Goal: Transaction & Acquisition: Download file/media

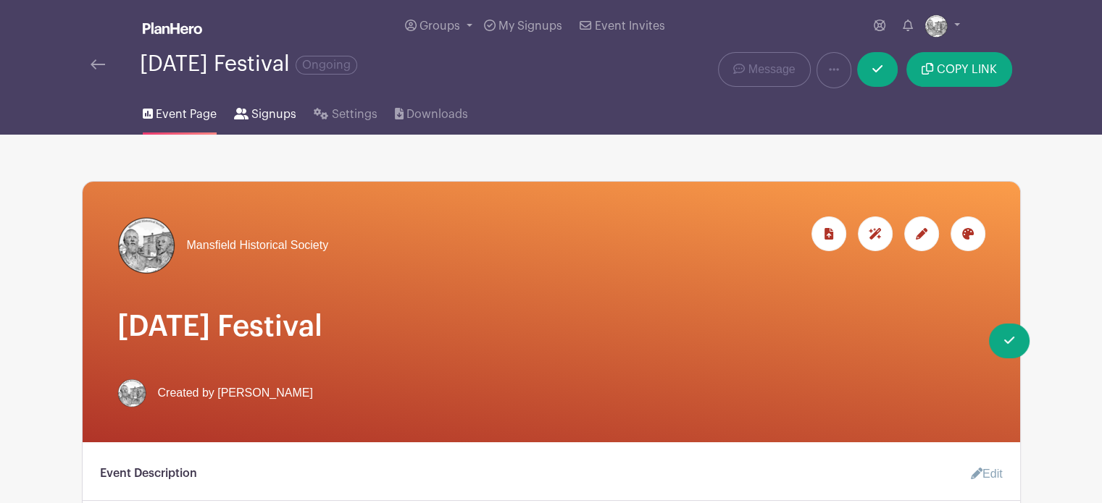
click at [273, 109] on span "Signups" at bounding box center [273, 114] width 45 height 17
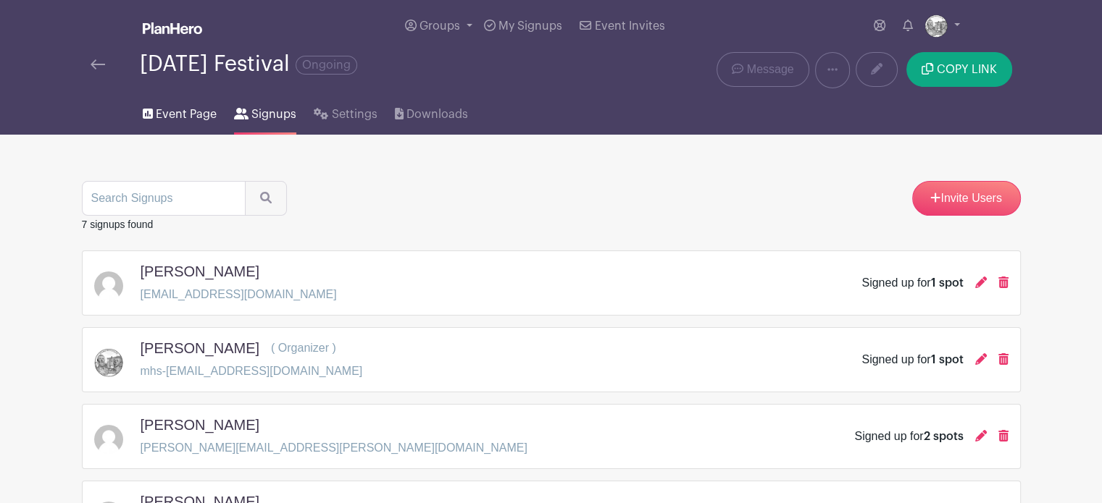
click at [178, 114] on span "Event Page" at bounding box center [186, 114] width 61 height 17
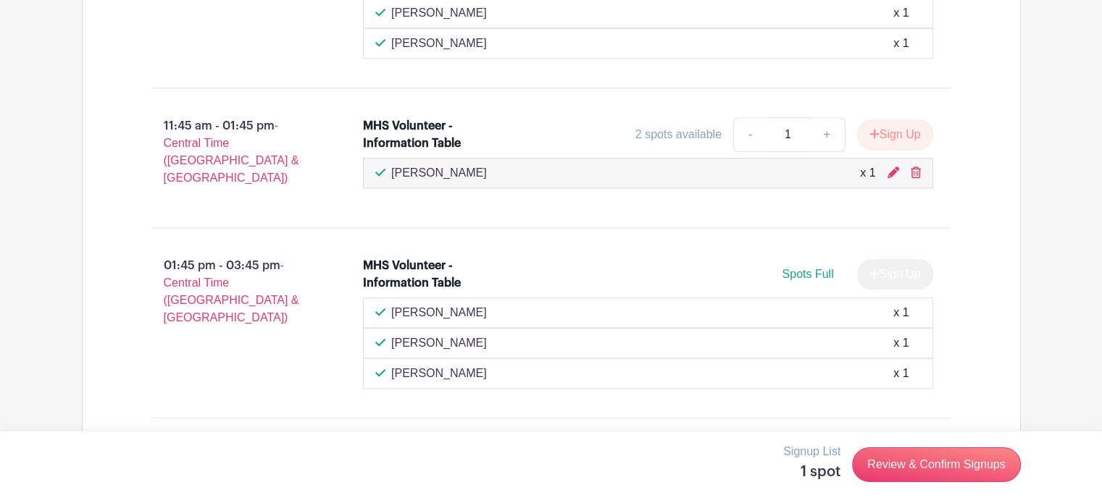
scroll to position [1159, 0]
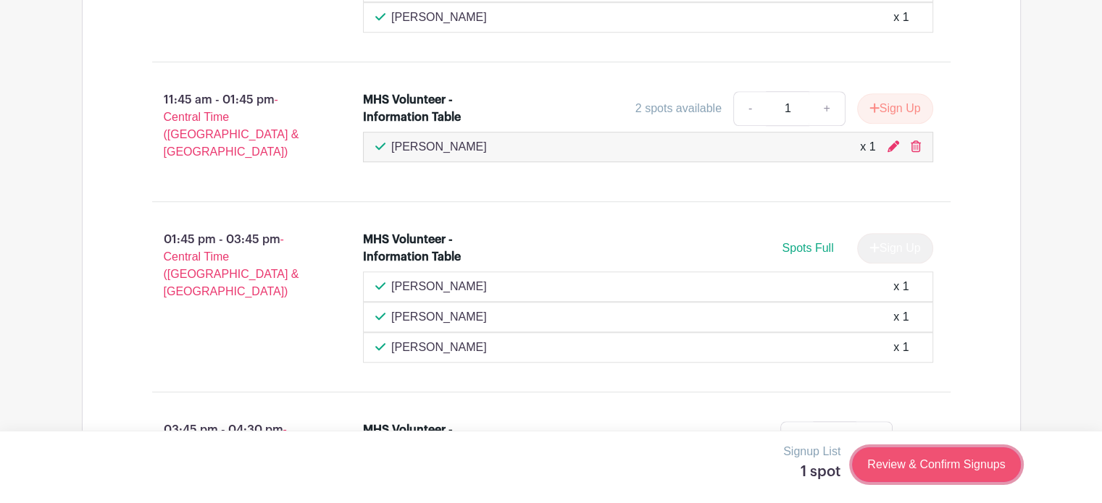
click at [941, 464] on link "Review & Confirm Signups" at bounding box center [936, 465] width 168 height 35
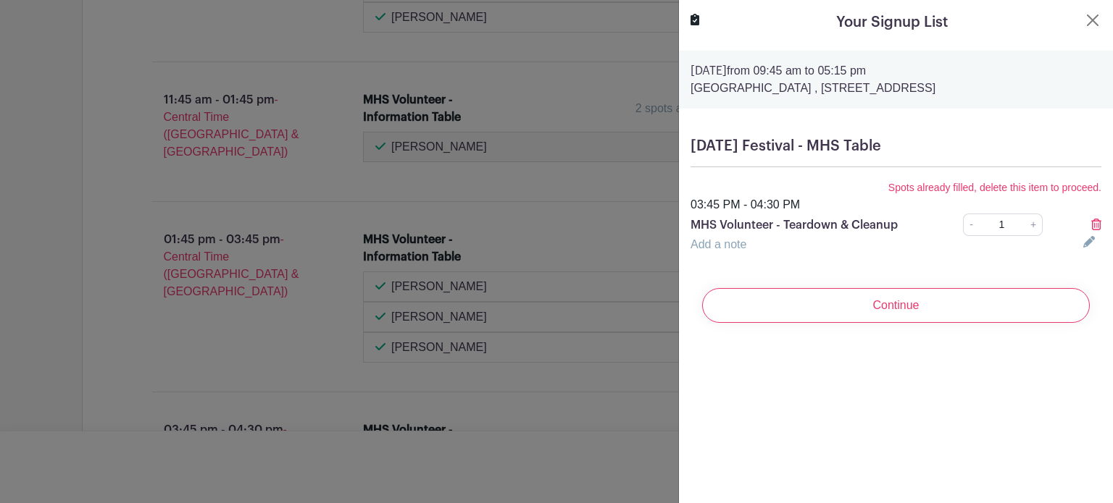
click at [1091, 223] on icon at bounding box center [1096, 225] width 10 height 12
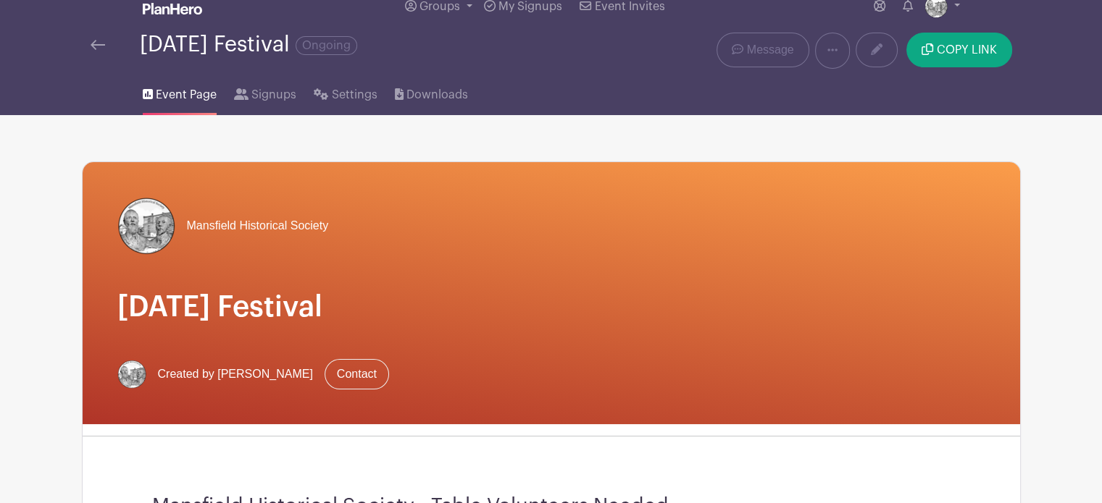
scroll to position [0, 0]
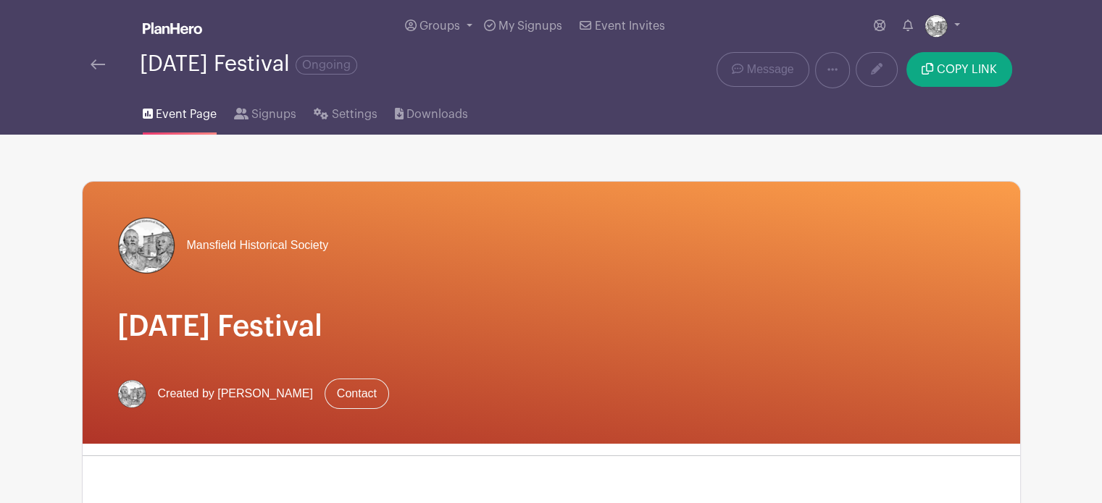
click at [96, 59] on link at bounding box center [98, 64] width 14 height 17
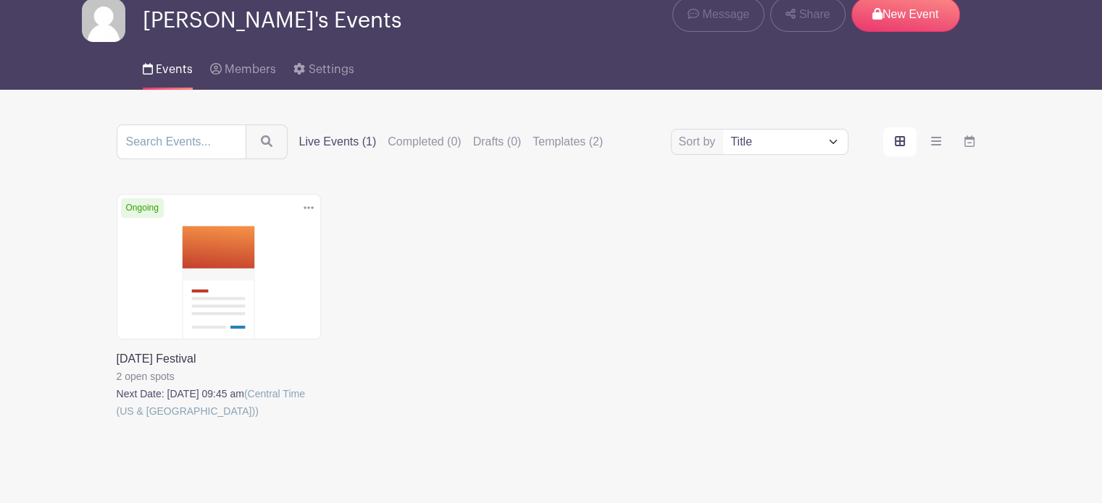
scroll to position [36, 0]
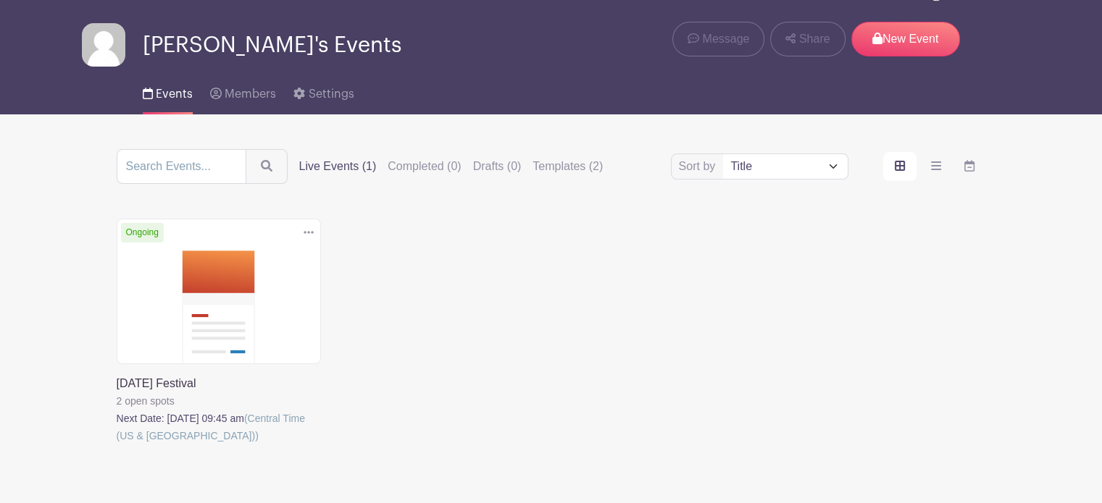
click at [117, 445] on link at bounding box center [117, 445] width 0 height 0
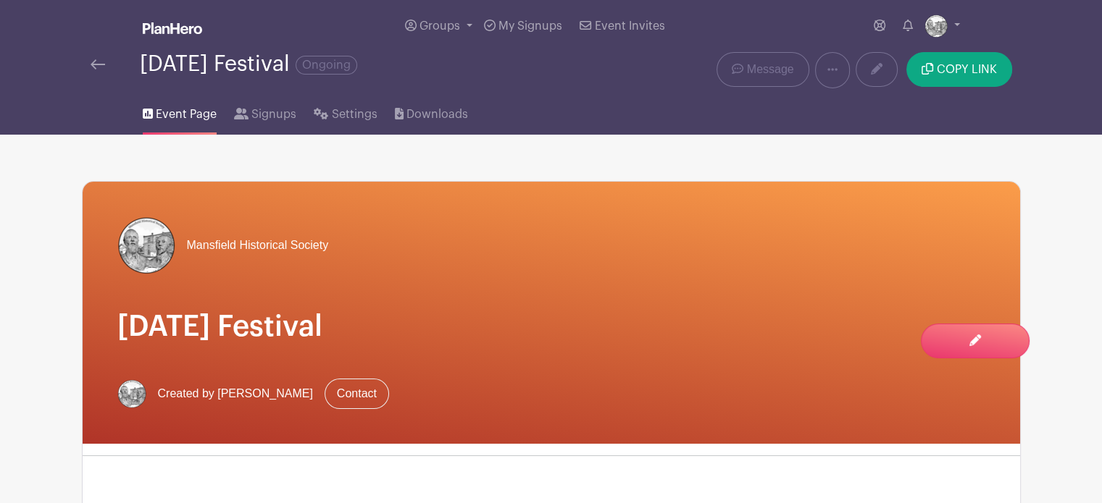
click at [99, 65] on img at bounding box center [98, 64] width 14 height 10
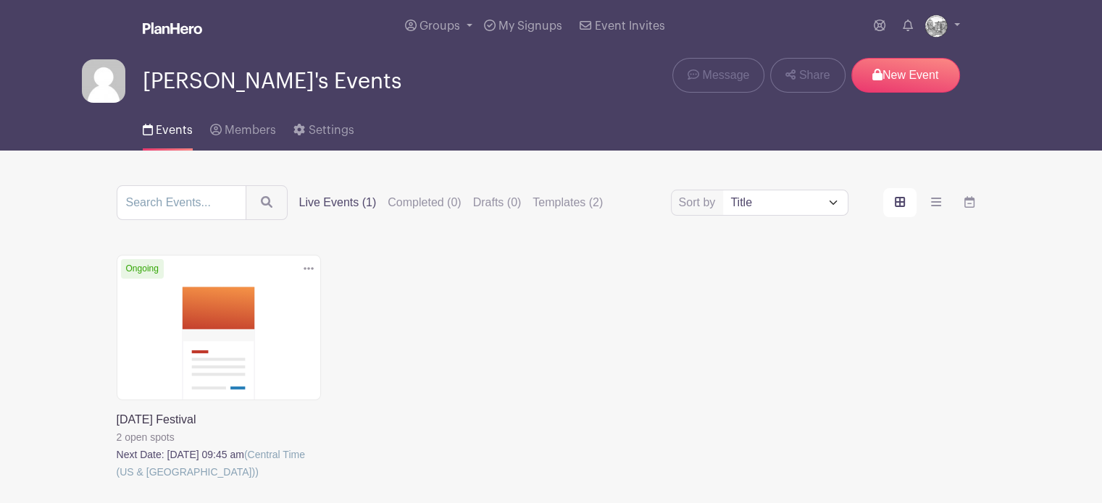
click at [311, 265] on icon at bounding box center [309, 269] width 10 height 12
click at [117, 481] on link at bounding box center [117, 481] width 0 height 0
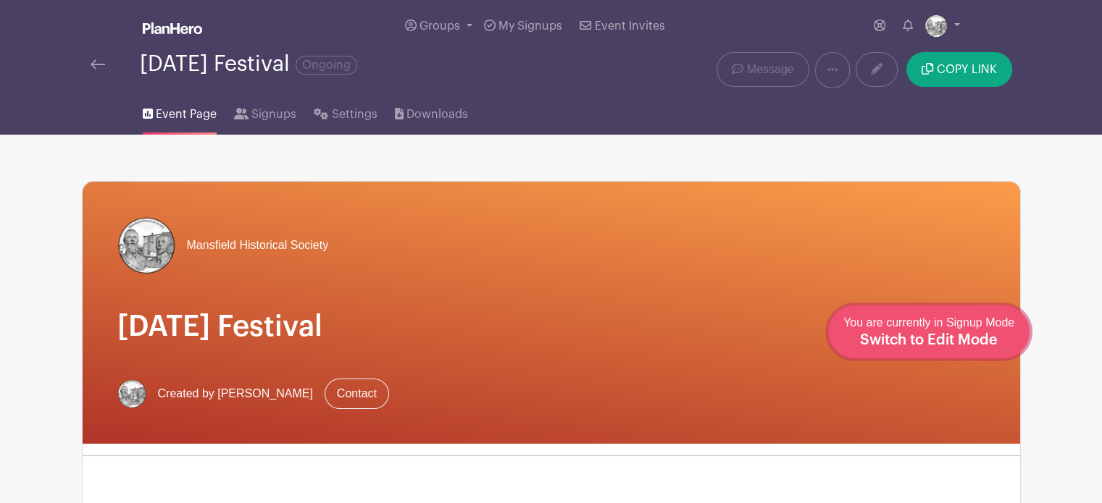
click at [976, 340] on span "Switch to Edit Mode" at bounding box center [929, 340] width 138 height 14
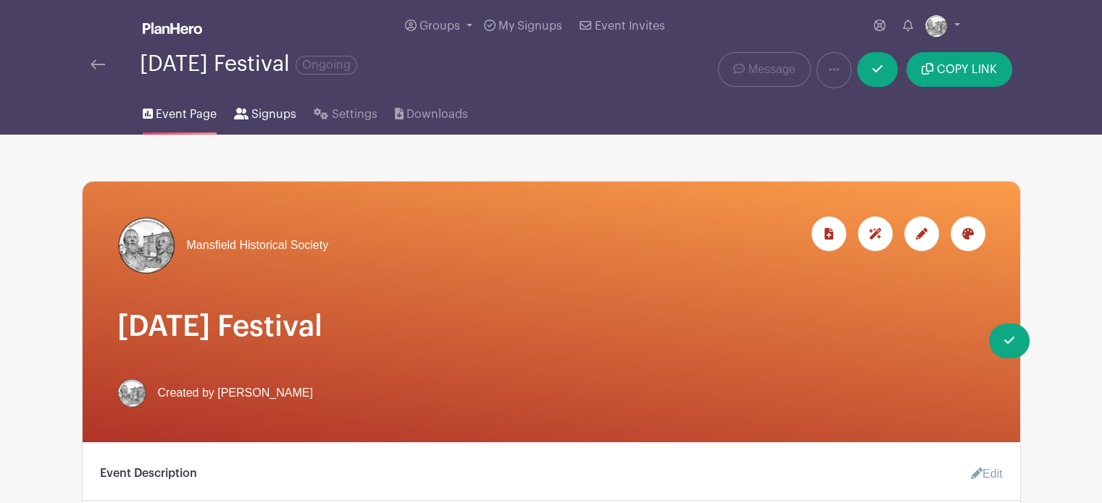
click at [248, 113] on link "Signups" at bounding box center [265, 111] width 62 height 46
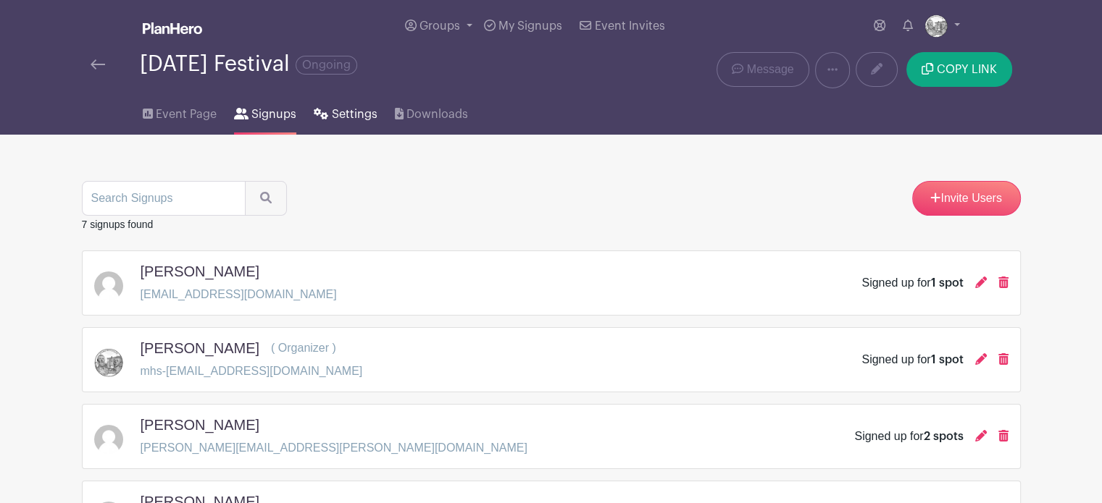
click at [348, 114] on span "Settings" at bounding box center [355, 114] width 46 height 17
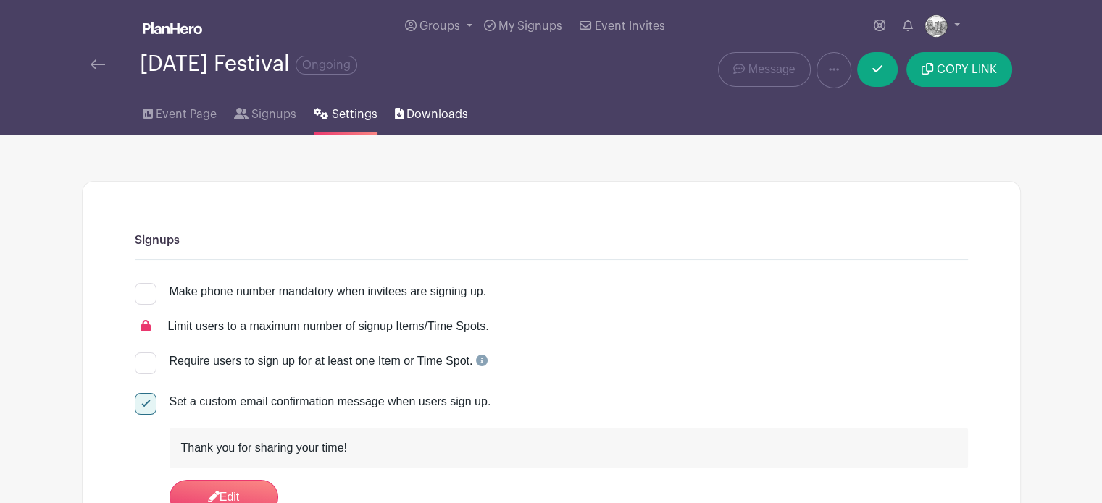
click at [424, 112] on span "Downloads" at bounding box center [437, 114] width 62 height 17
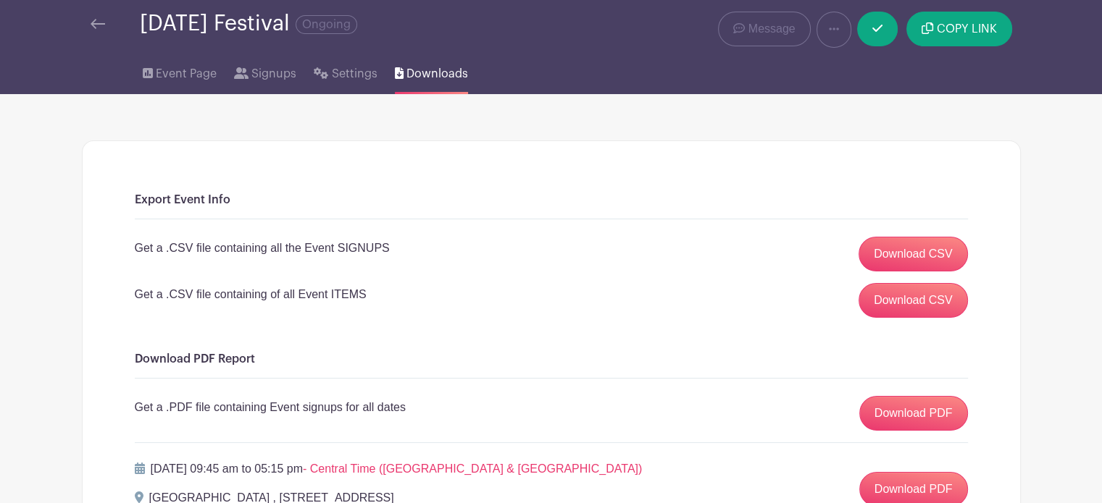
scroll to position [72, 0]
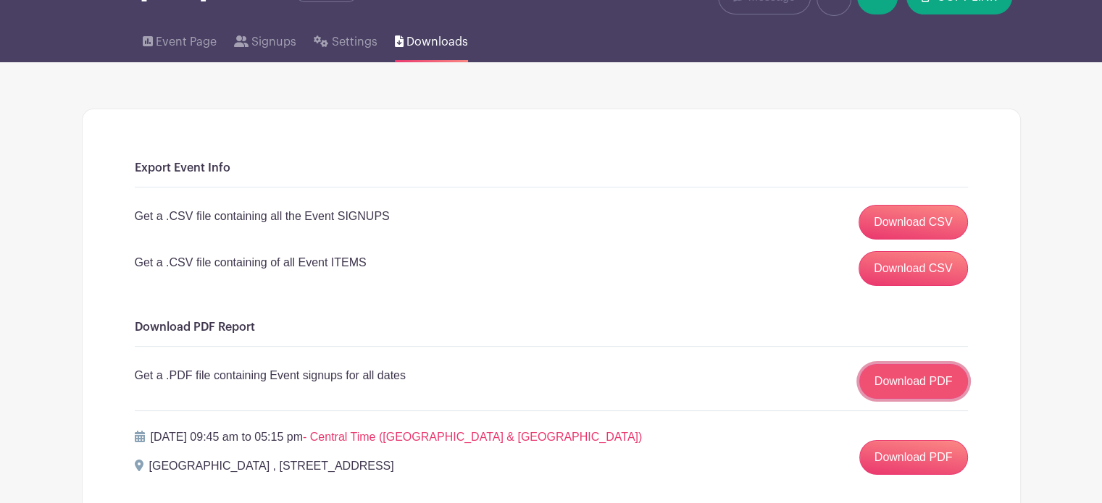
click at [916, 377] on link "Download PDF" at bounding box center [913, 381] width 109 height 35
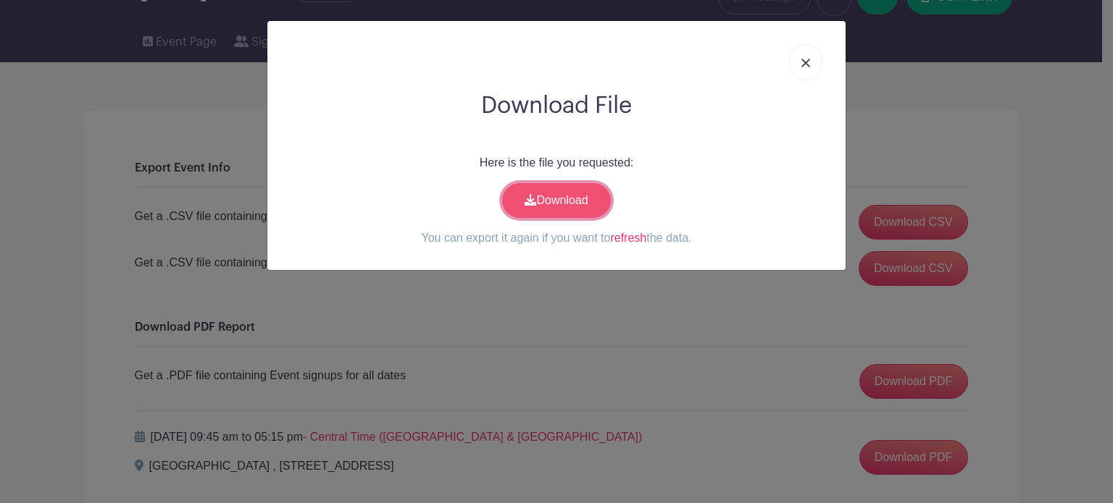
click at [556, 197] on link "Download" at bounding box center [556, 200] width 109 height 35
click at [626, 235] on link "refresh" at bounding box center [628, 238] width 36 height 12
click at [805, 60] on img at bounding box center [805, 63] width 9 height 9
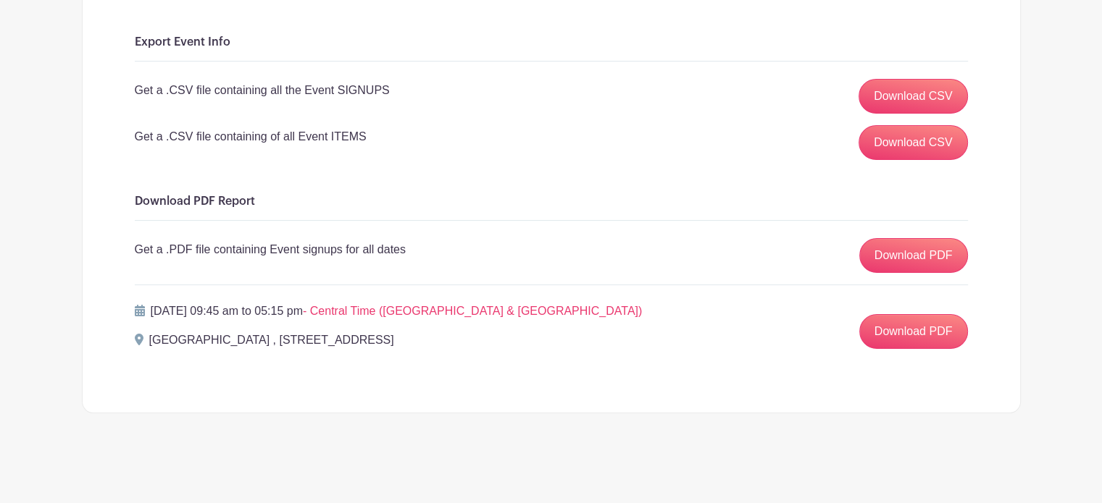
scroll to position [199, 0]
click at [912, 332] on link "Download PDF" at bounding box center [913, 331] width 109 height 35
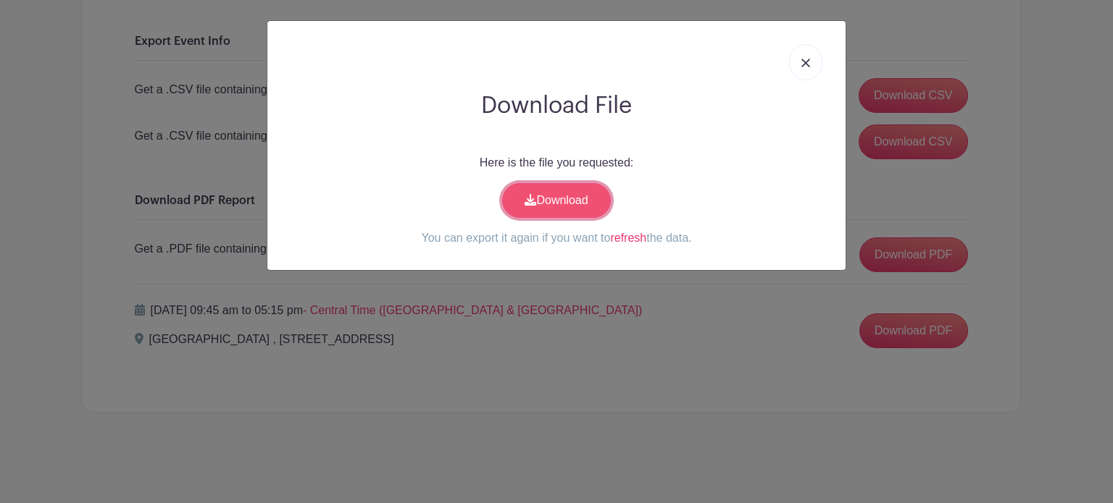
click at [559, 194] on link "Download" at bounding box center [556, 200] width 109 height 35
click at [806, 62] on img at bounding box center [805, 63] width 9 height 9
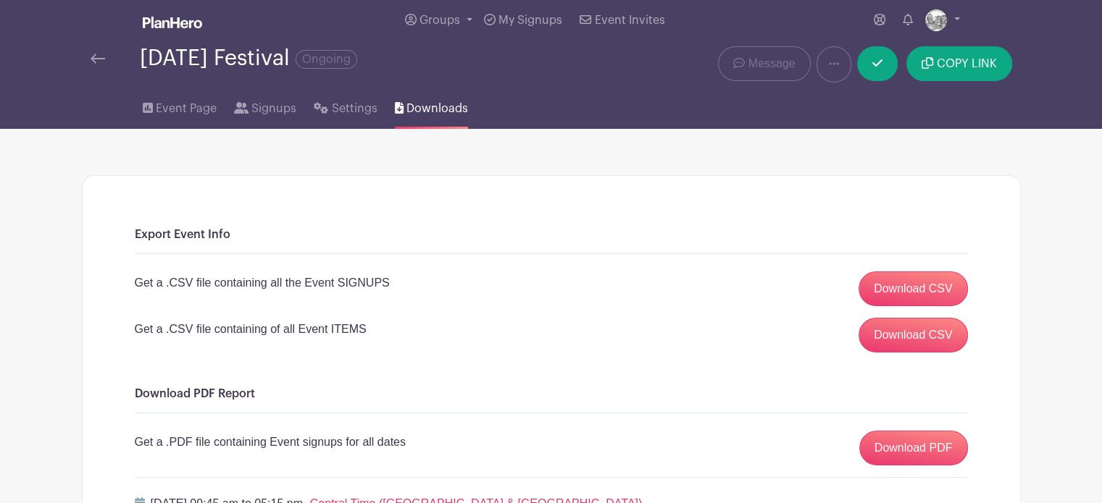
scroll to position [0, 0]
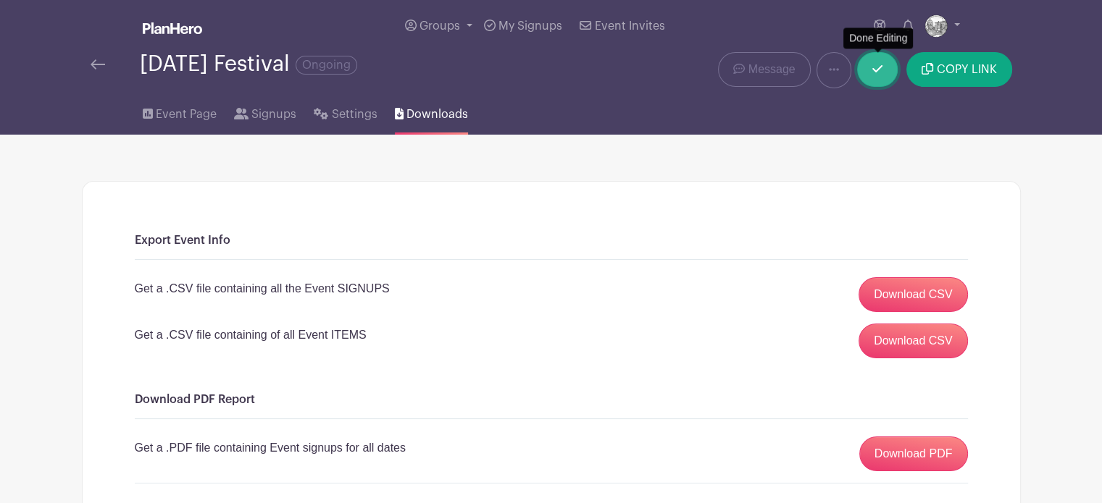
click at [875, 70] on icon at bounding box center [877, 69] width 10 height 12
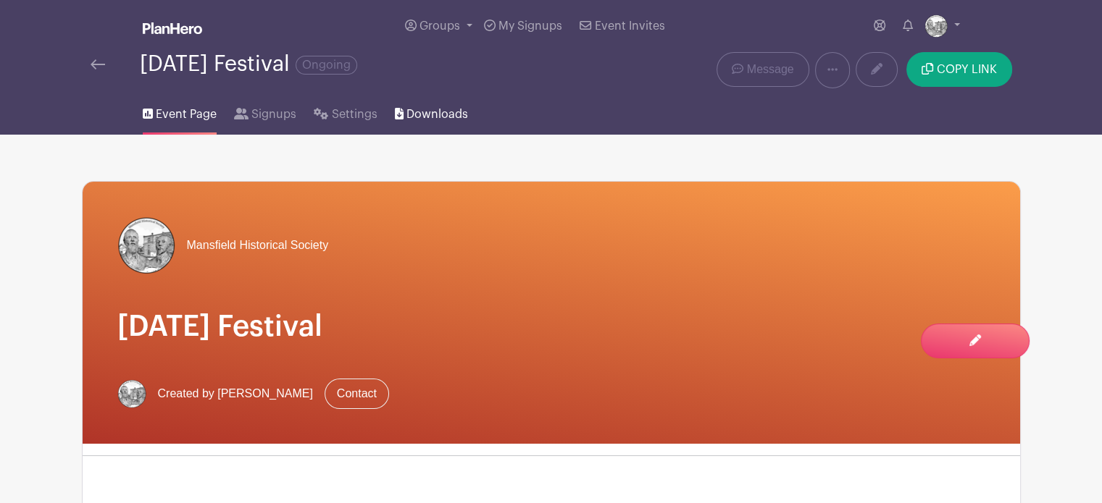
click at [434, 114] on span "Downloads" at bounding box center [437, 114] width 62 height 17
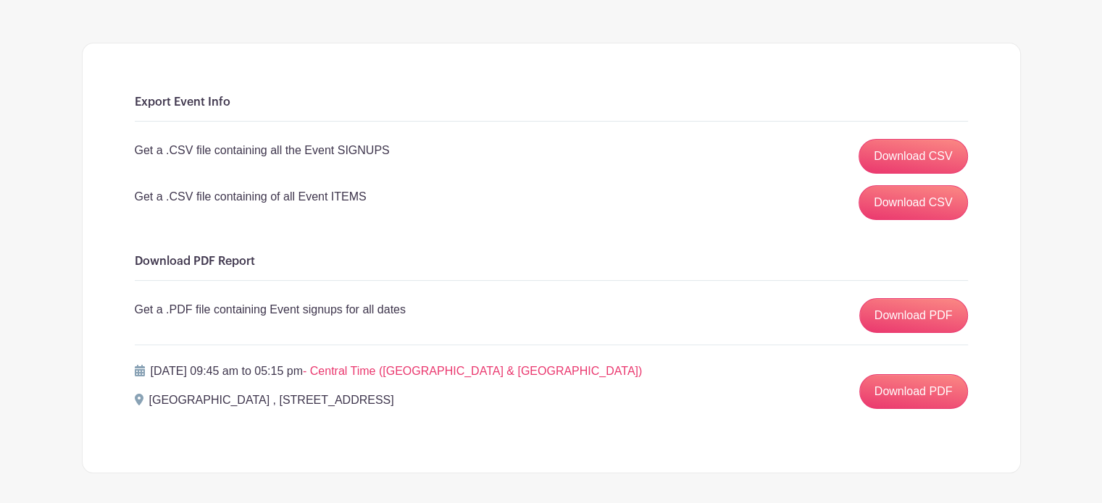
scroll to position [145, 0]
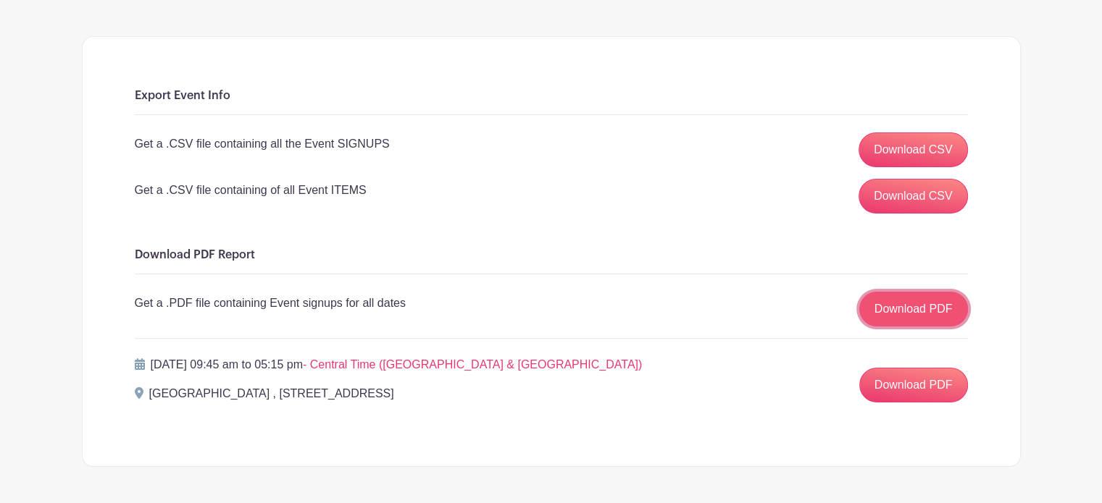
click at [907, 306] on link "Download PDF" at bounding box center [913, 309] width 109 height 35
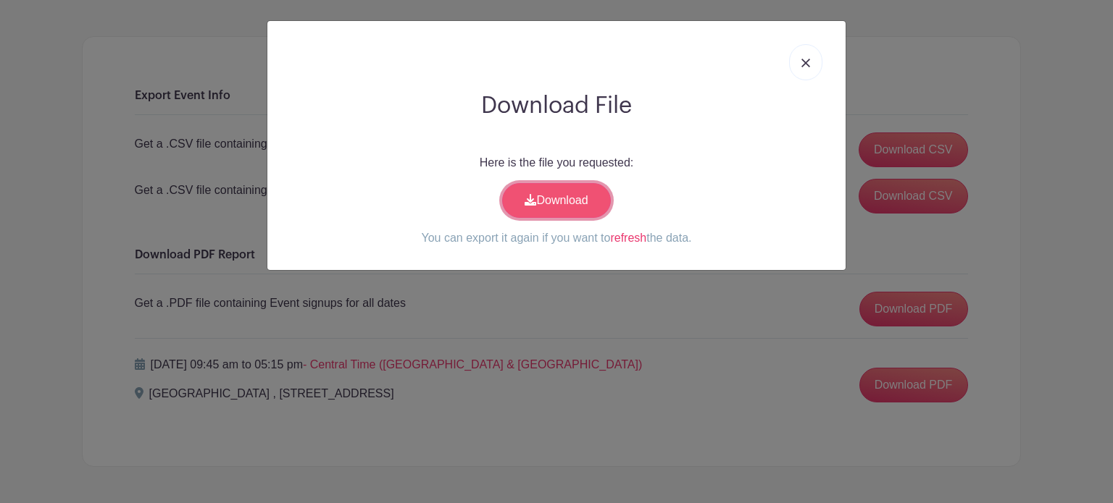
click at [549, 199] on link "Download" at bounding box center [556, 200] width 109 height 35
click at [805, 59] on img at bounding box center [805, 63] width 9 height 9
